Goal: Task Accomplishment & Management: Manage account settings

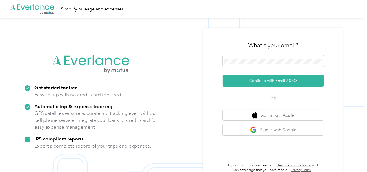
drag, startPoint x: 248, startPoint y: 77, endPoint x: 228, endPoint y: 73, distance: 20.3
click at [247, 77] on button "Continue with Email / SSO" at bounding box center [272, 81] width 101 height 12
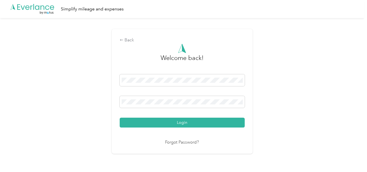
drag, startPoint x: 213, startPoint y: 121, endPoint x: 294, endPoint y: 112, distance: 81.6
click at [213, 121] on button "Login" at bounding box center [182, 123] width 125 height 10
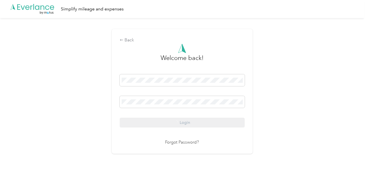
click at [294, 111] on div "Back Welcome back! Login Forgot Password?" at bounding box center [182, 93] width 364 height 151
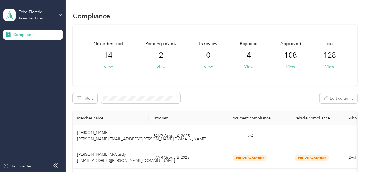
click at [156, 67] on div "Pending review 2 View" at bounding box center [160, 55] width 31 height 29
click at [159, 66] on button "View" at bounding box center [161, 67] width 9 height 6
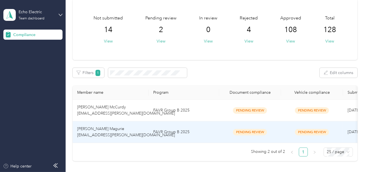
scroll to position [77, 0]
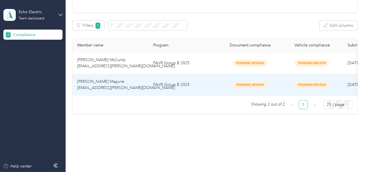
click at [180, 84] on td "FAVR Group B 2025" at bounding box center [184, 85] width 70 height 22
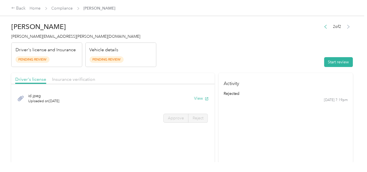
drag, startPoint x: 52, startPoint y: 3, endPoint x: 57, endPoint y: 4, distance: 5.7
click at [52, 3] on div "Back Home Compliance [PERSON_NAME]" at bounding box center [183, 8] width 367 height 16
click at [62, 5] on span "Compliance" at bounding box center [62, 8] width 21 height 6
click at [55, 15] on div "Back Home Compliance [PERSON_NAME]" at bounding box center [183, 8] width 367 height 16
click at [64, 5] on div "Back Home Compliance [PERSON_NAME]" at bounding box center [63, 8] width 104 height 7
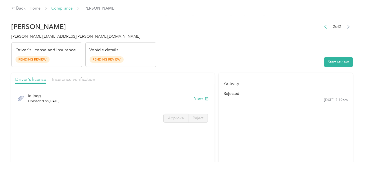
click at [64, 7] on link "Compliance" at bounding box center [62, 8] width 21 height 5
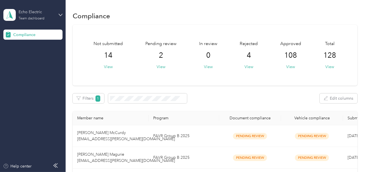
click at [44, 17] on div "Team dashboard" at bounding box center [32, 18] width 26 height 3
click at [33, 55] on div "Log out" at bounding box center [62, 59] width 111 height 10
